Goal: Information Seeking & Learning: Learn about a topic

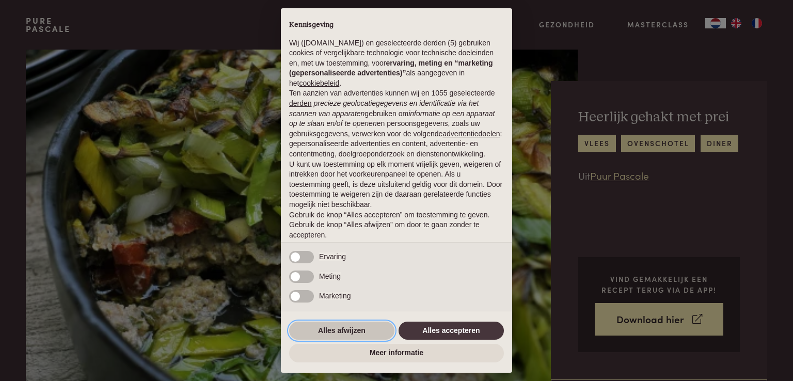
click at [352, 335] on button "Alles afwijzen" at bounding box center [341, 331] width 105 height 19
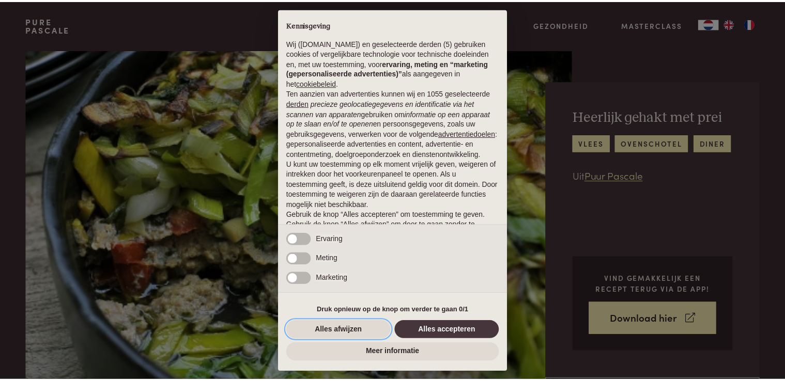
scroll to position [34, 0]
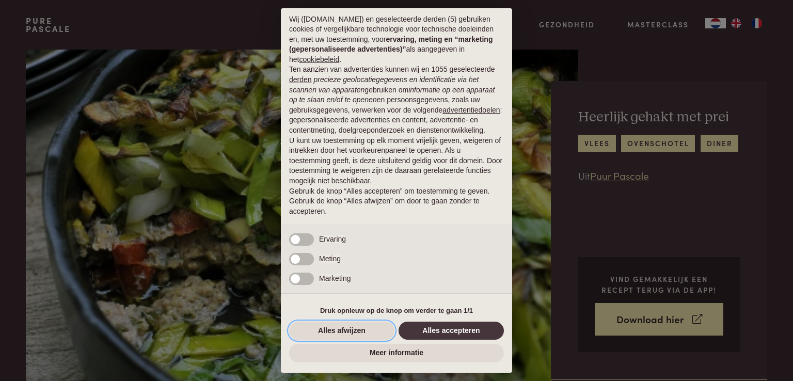
click at [355, 335] on button "Alles afwijzen" at bounding box center [341, 331] width 105 height 19
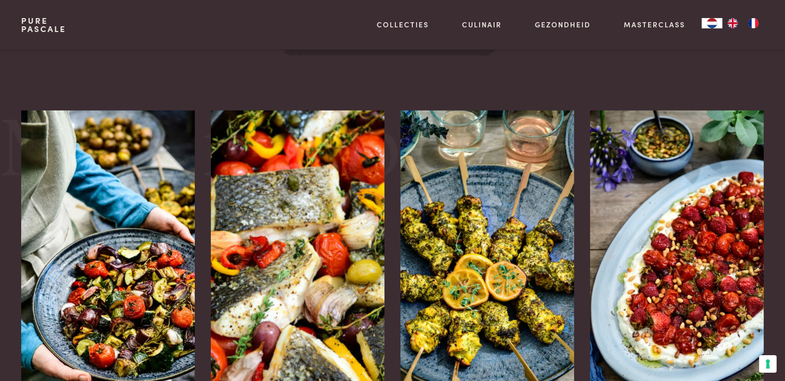
scroll to position [1498, 0]
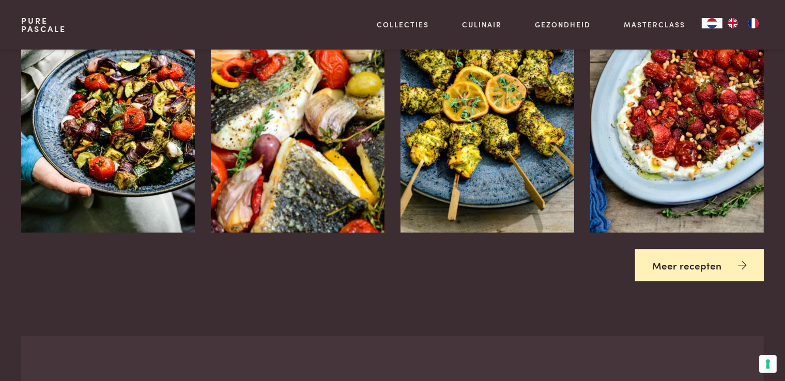
click at [678, 264] on link "Meer recepten" at bounding box center [699, 265] width 129 height 33
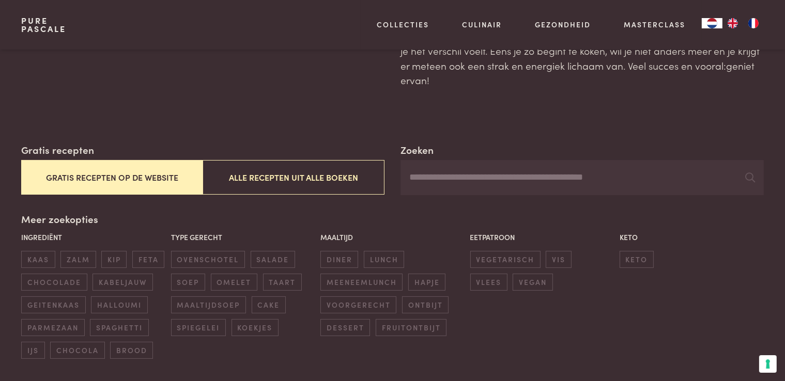
scroll to position [103, 0]
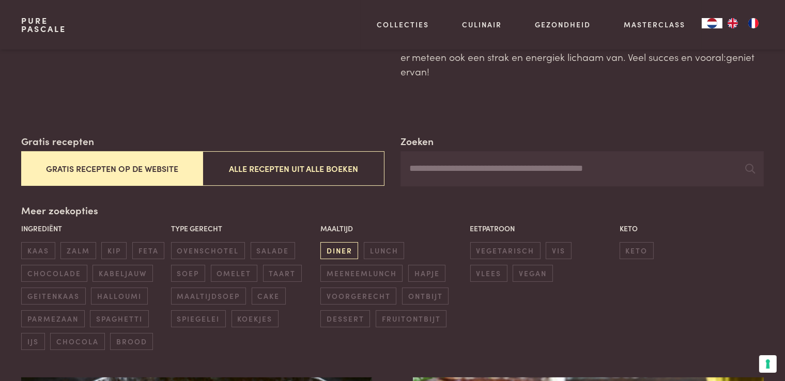
click at [347, 249] on span "diner" at bounding box center [339, 250] width 38 height 17
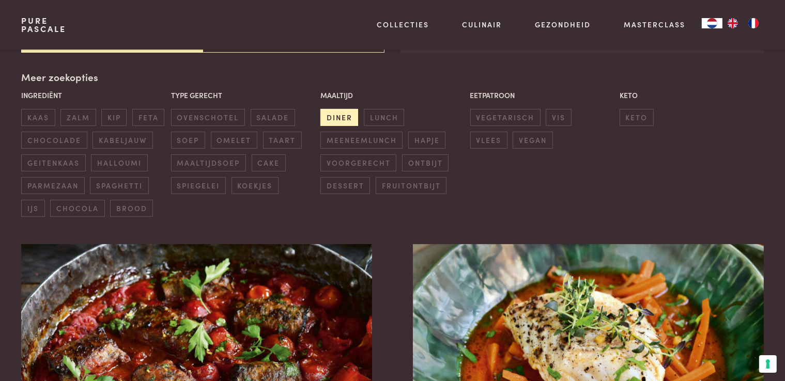
scroll to position [237, 0]
click at [228, 116] on span "ovenschotel" at bounding box center [208, 116] width 74 height 17
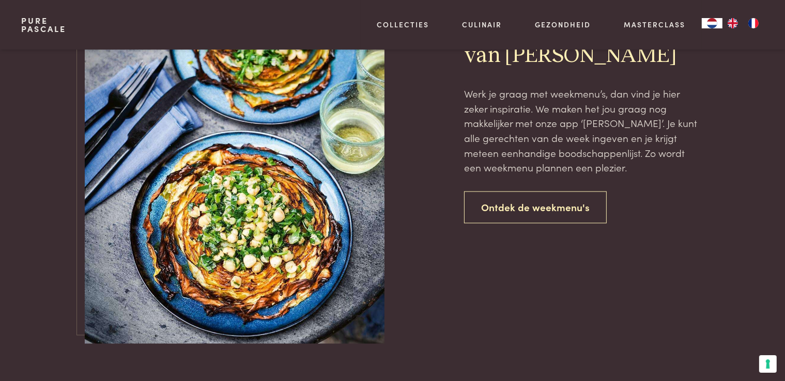
scroll to position [1787, 0]
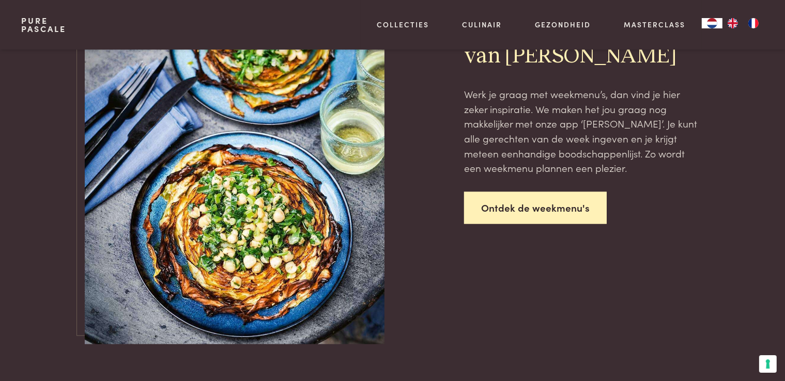
click at [532, 206] on link "Ontdek de weekmenu's" at bounding box center [535, 208] width 143 height 33
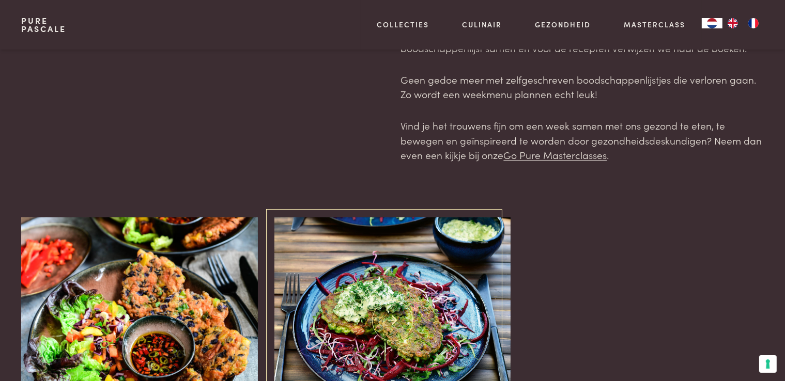
scroll to position [207, 0]
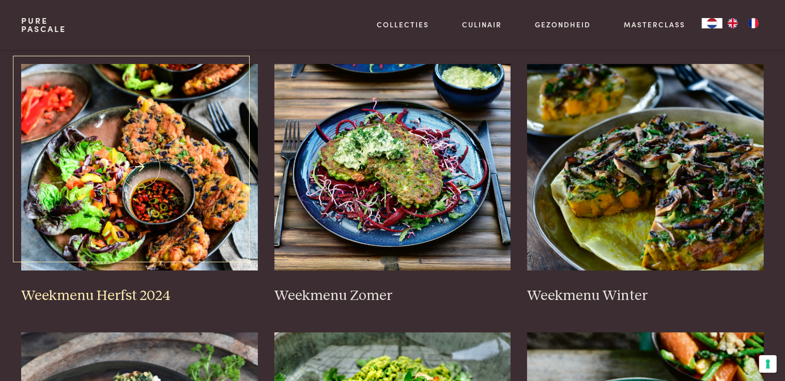
click at [171, 207] on img at bounding box center [139, 167] width 237 height 207
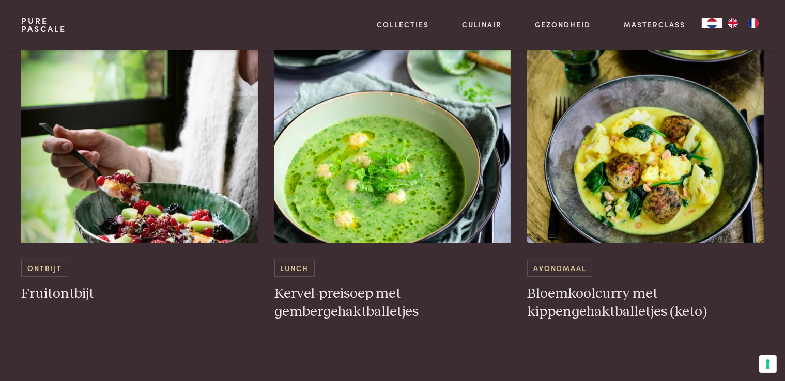
scroll to position [620, 0]
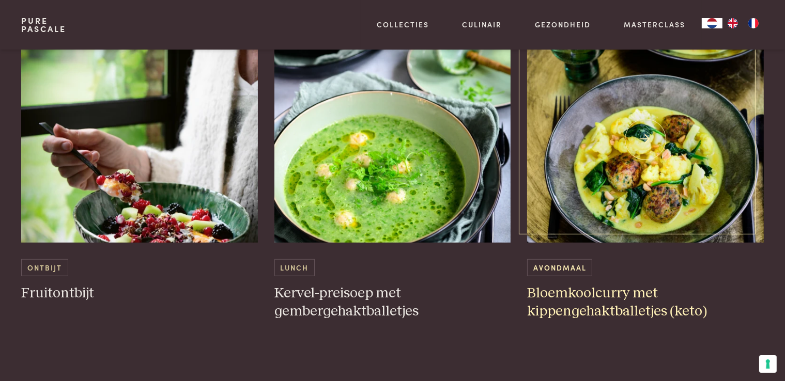
click at [670, 216] on img at bounding box center [645, 139] width 237 height 207
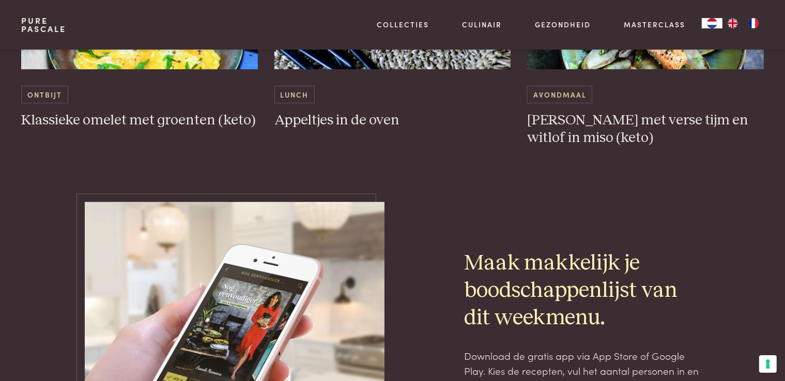
scroll to position [3254, 0]
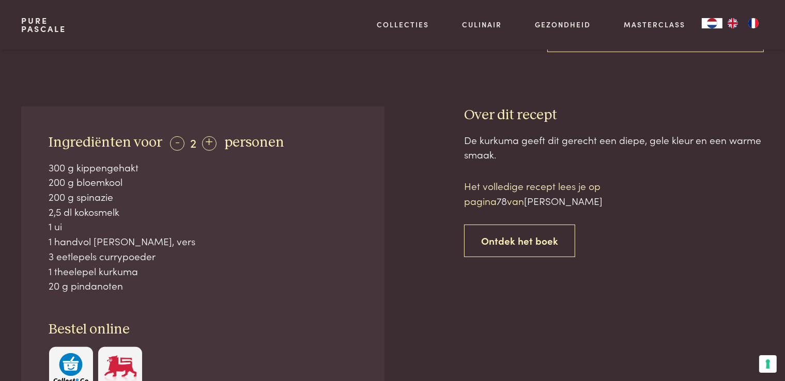
scroll to position [310, 0]
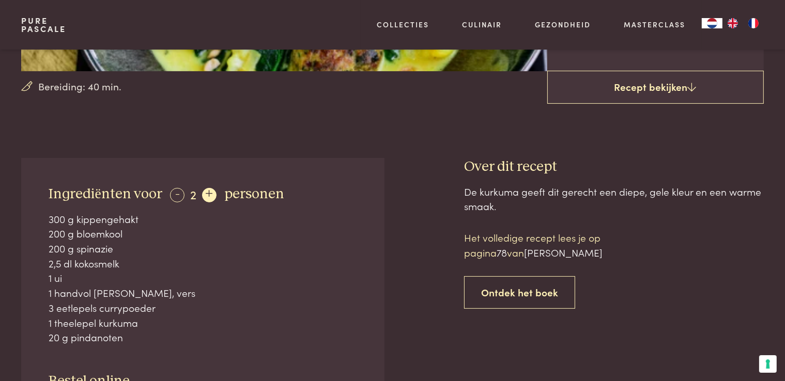
click at [209, 197] on div "+" at bounding box center [209, 195] width 14 height 14
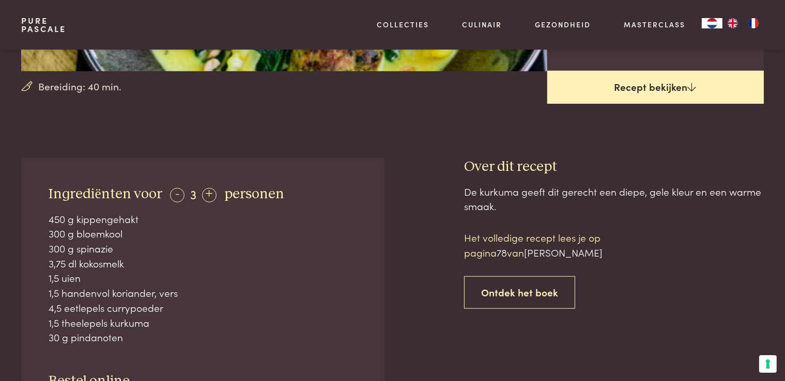
click at [599, 103] on link "Recept bekijken" at bounding box center [655, 87] width 216 height 33
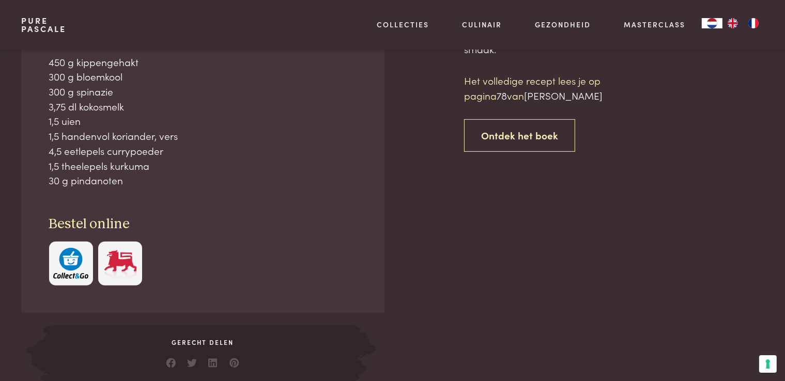
scroll to position [467, 0]
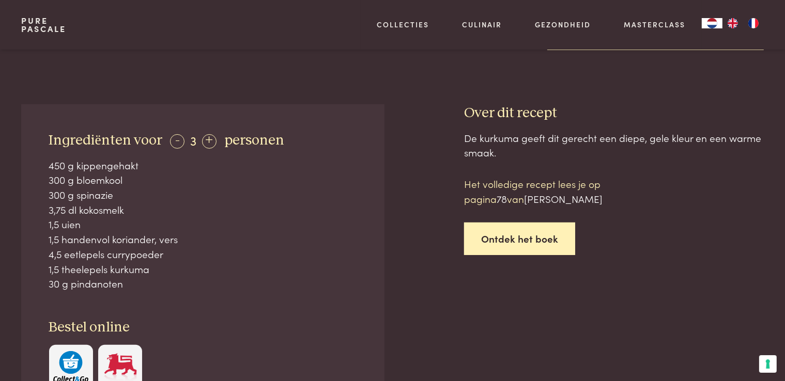
click at [514, 251] on link "Ontdek het boek" at bounding box center [519, 239] width 111 height 33
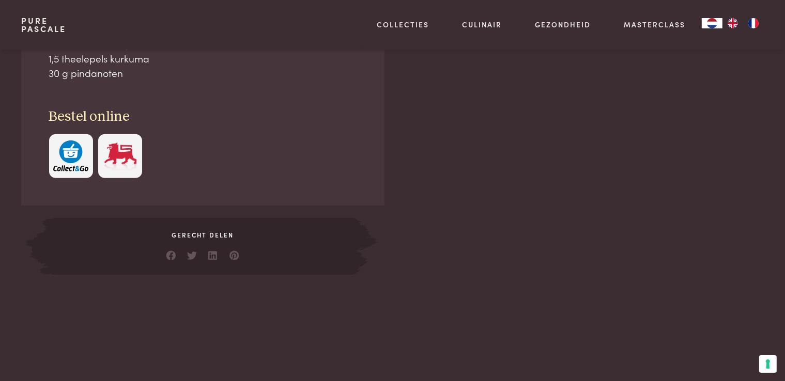
scroll to position [391, 0]
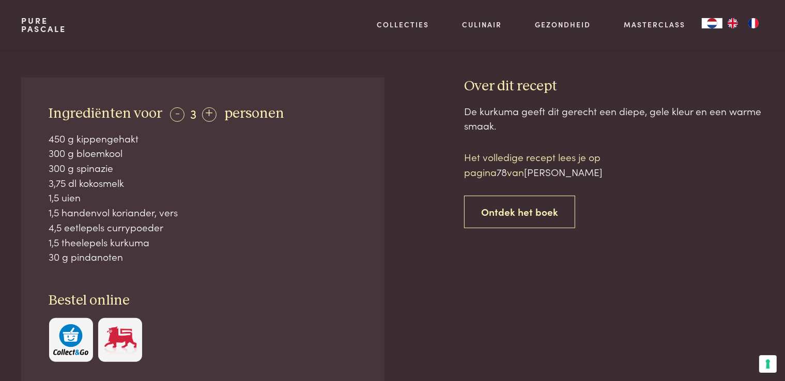
click at [504, 174] on span "78" at bounding box center [501, 172] width 10 height 14
click at [557, 173] on span "[PERSON_NAME]" at bounding box center [563, 172] width 79 height 14
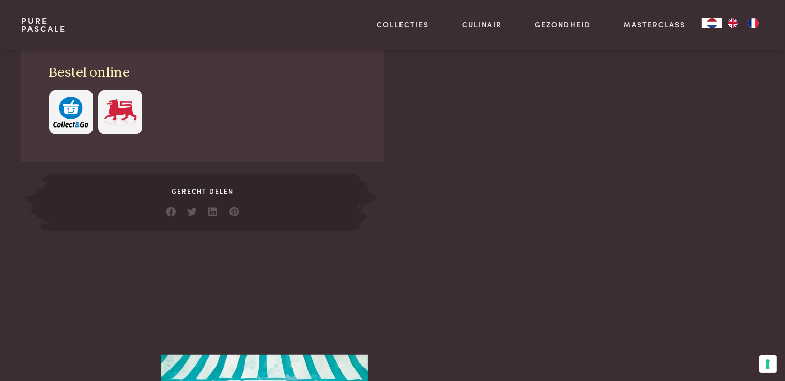
scroll to position [855, 0]
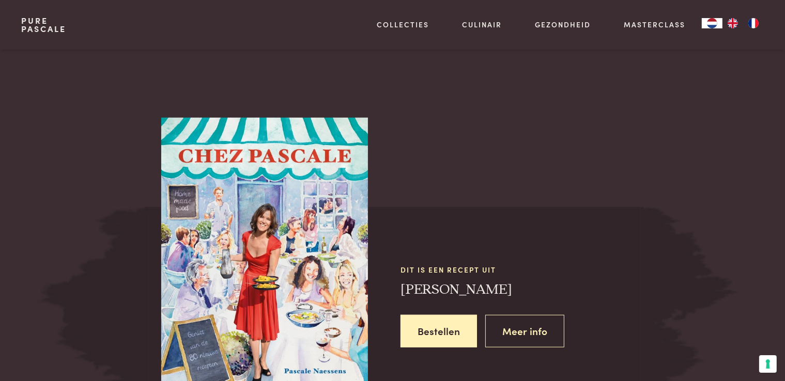
click at [324, 242] on img at bounding box center [264, 253] width 207 height 271
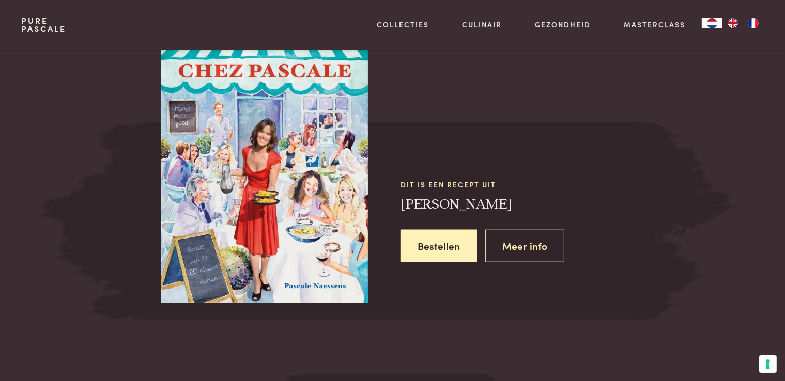
scroll to position [959, 0]
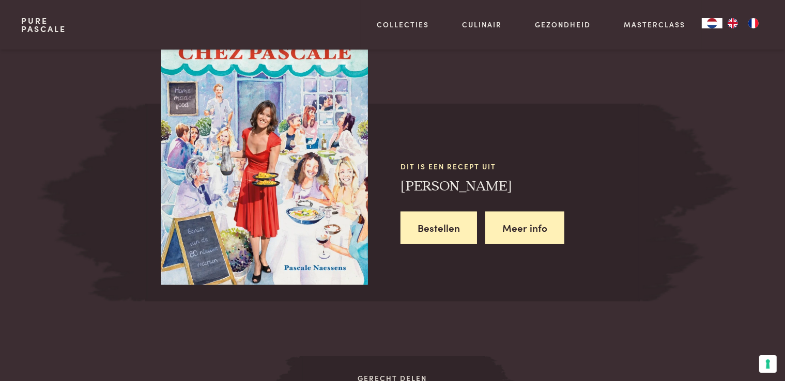
click at [509, 233] on link "Meer info" at bounding box center [524, 228] width 79 height 33
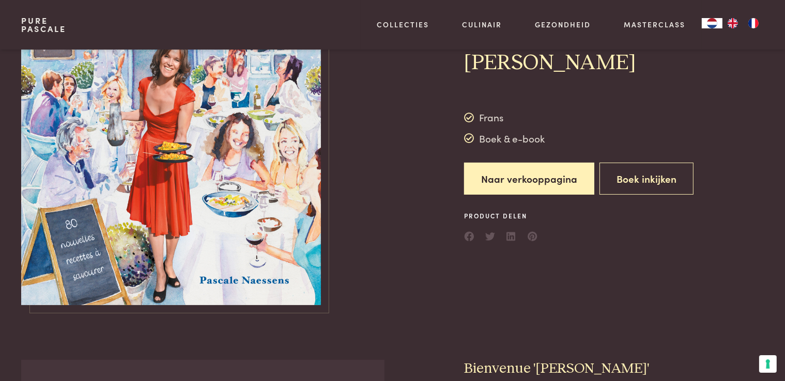
scroll to position [155, 0]
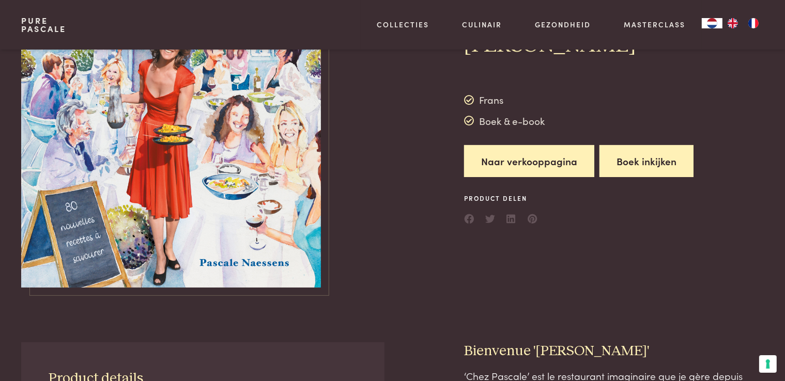
click at [622, 168] on button "Boek inkijken" at bounding box center [646, 161] width 94 height 33
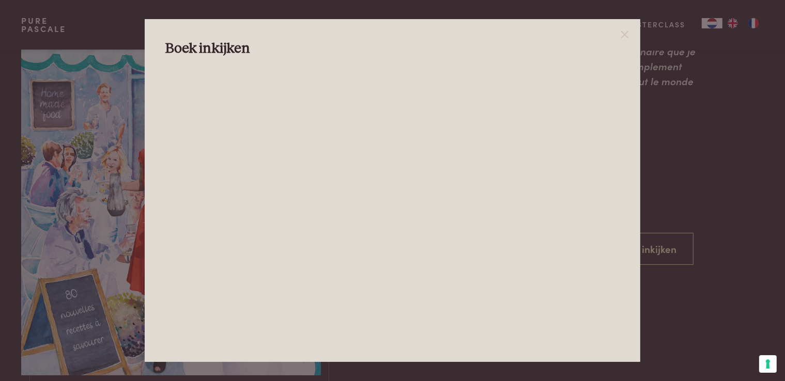
scroll to position [52, 0]
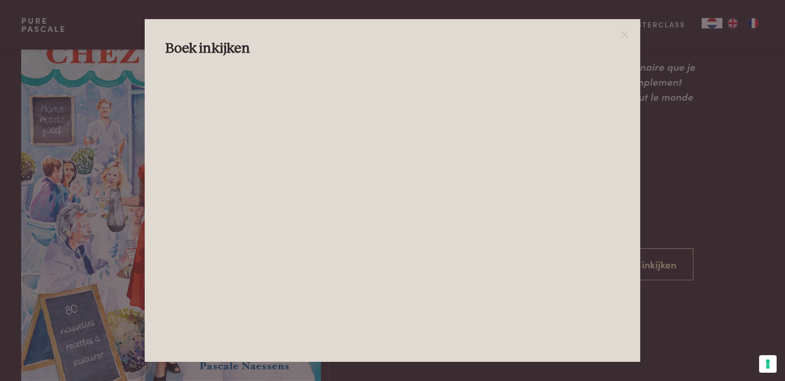
click at [240, 53] on h3 "Boek inkijken" at bounding box center [392, 49] width 454 height 18
click at [725, 162] on div at bounding box center [392, 190] width 785 height 381
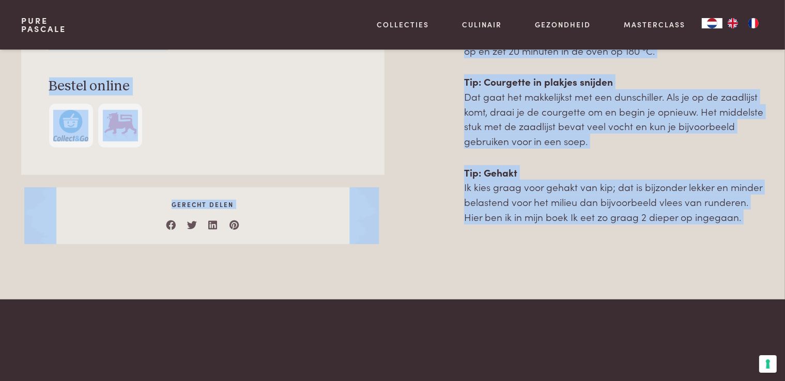
scroll to position [723, 0]
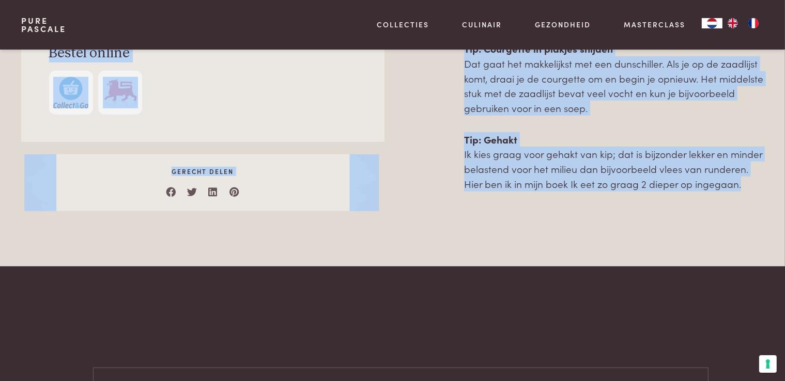
drag, startPoint x: 45, startPoint y: 189, endPoint x: 765, endPoint y: 237, distance: 721.2
copy div "Lore ips dolors Amet consect ad eli seddoeius tempor! Incididuntut labo - 6 + e…"
